Goal: Find specific page/section: Find specific page/section

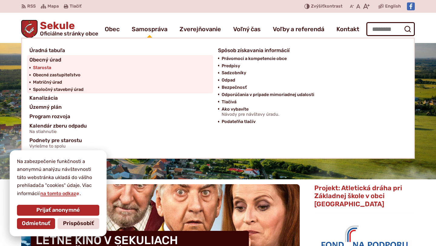
click at [45, 68] on span "Starosta" at bounding box center [42, 67] width 18 height 7
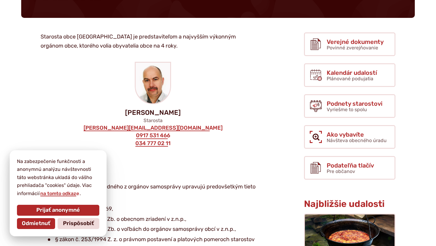
scroll to position [86, 0]
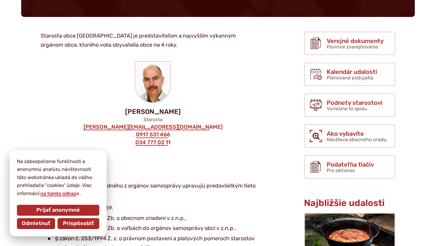
click at [73, 222] on span "Prispôsobiť" at bounding box center [78, 223] width 31 height 7
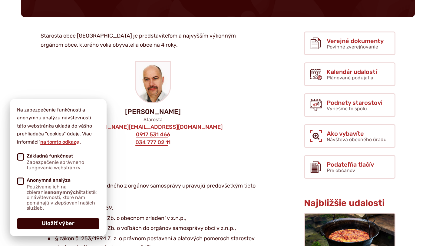
click at [68, 222] on span "Uložiť výber" at bounding box center [58, 223] width 33 height 7
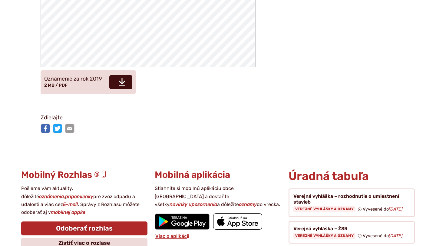
scroll to position [1381, 0]
